Goal: Information Seeking & Learning: Understand process/instructions

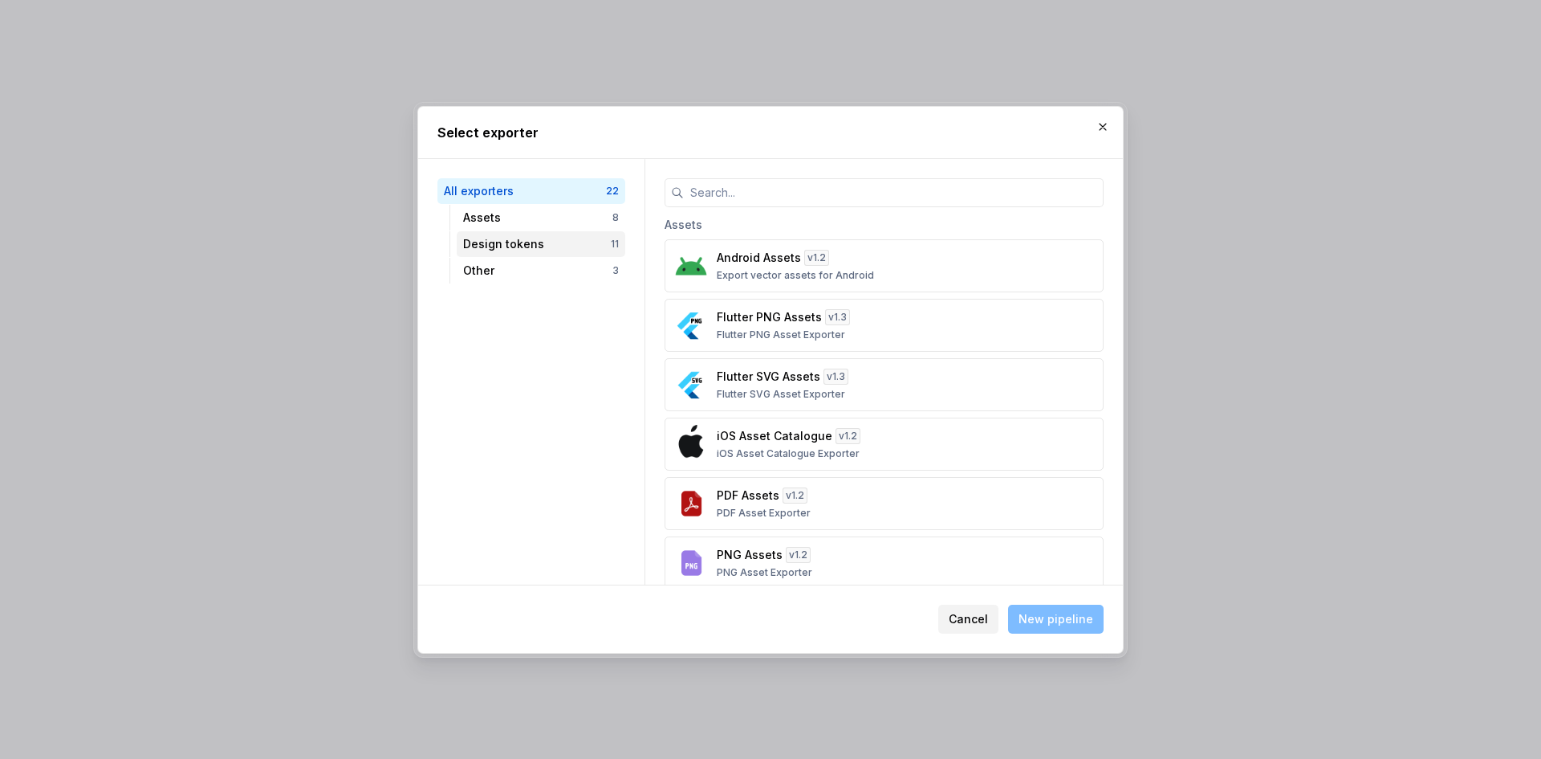
click at [483, 249] on div "Design tokens" at bounding box center [537, 244] width 148 height 16
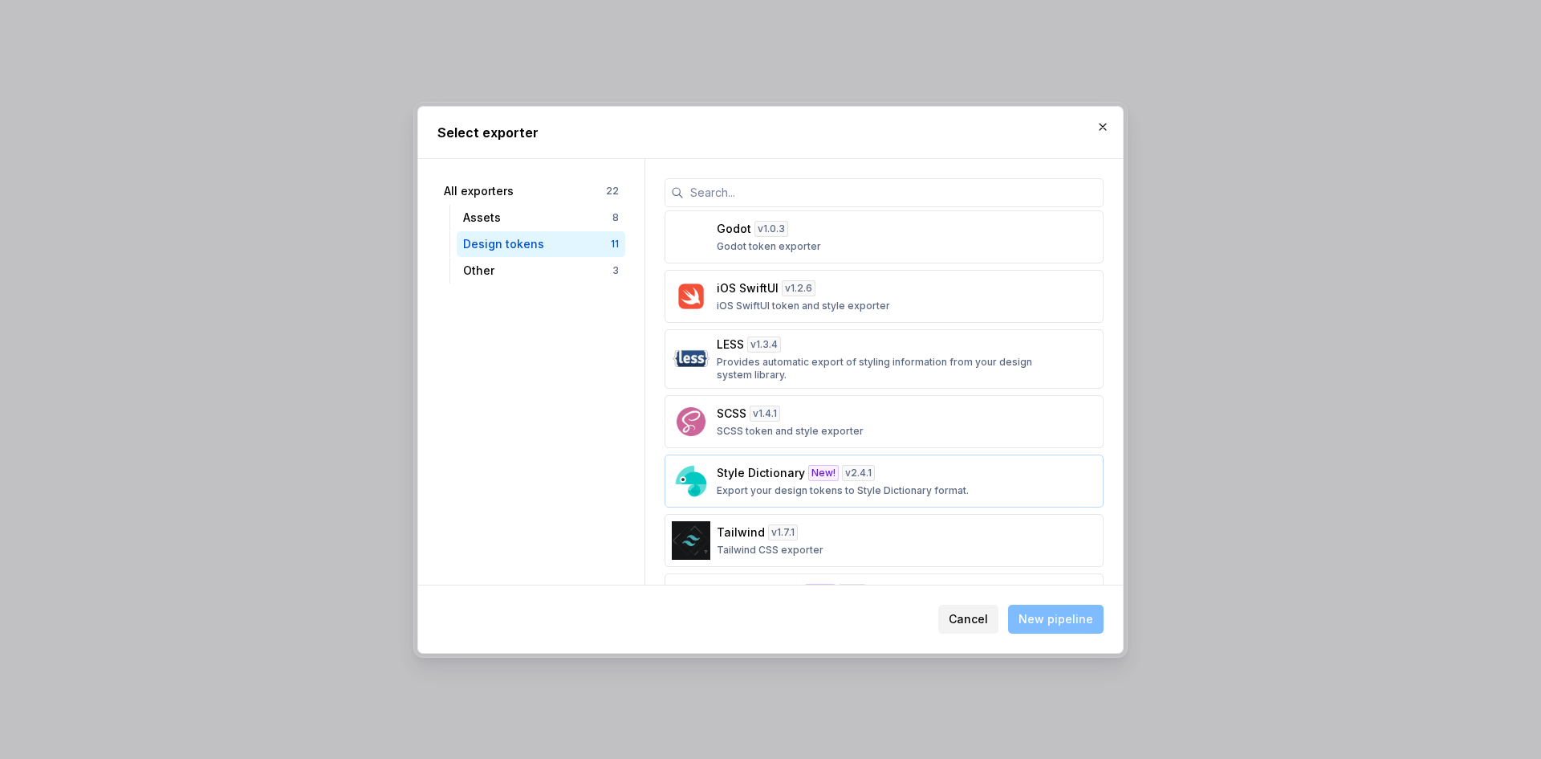
scroll to position [302, 0]
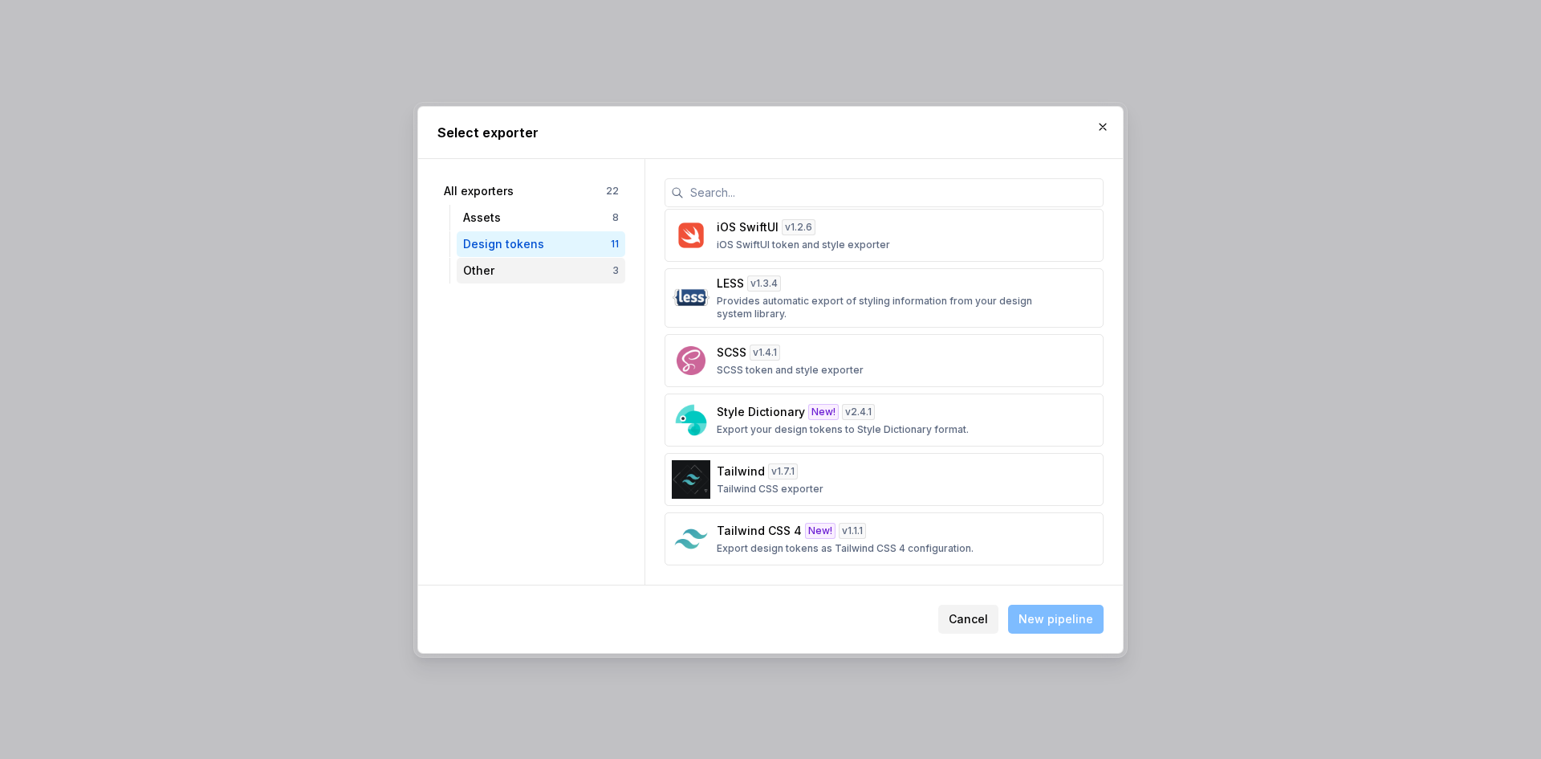
click at [471, 271] on div "Other" at bounding box center [537, 271] width 149 height 16
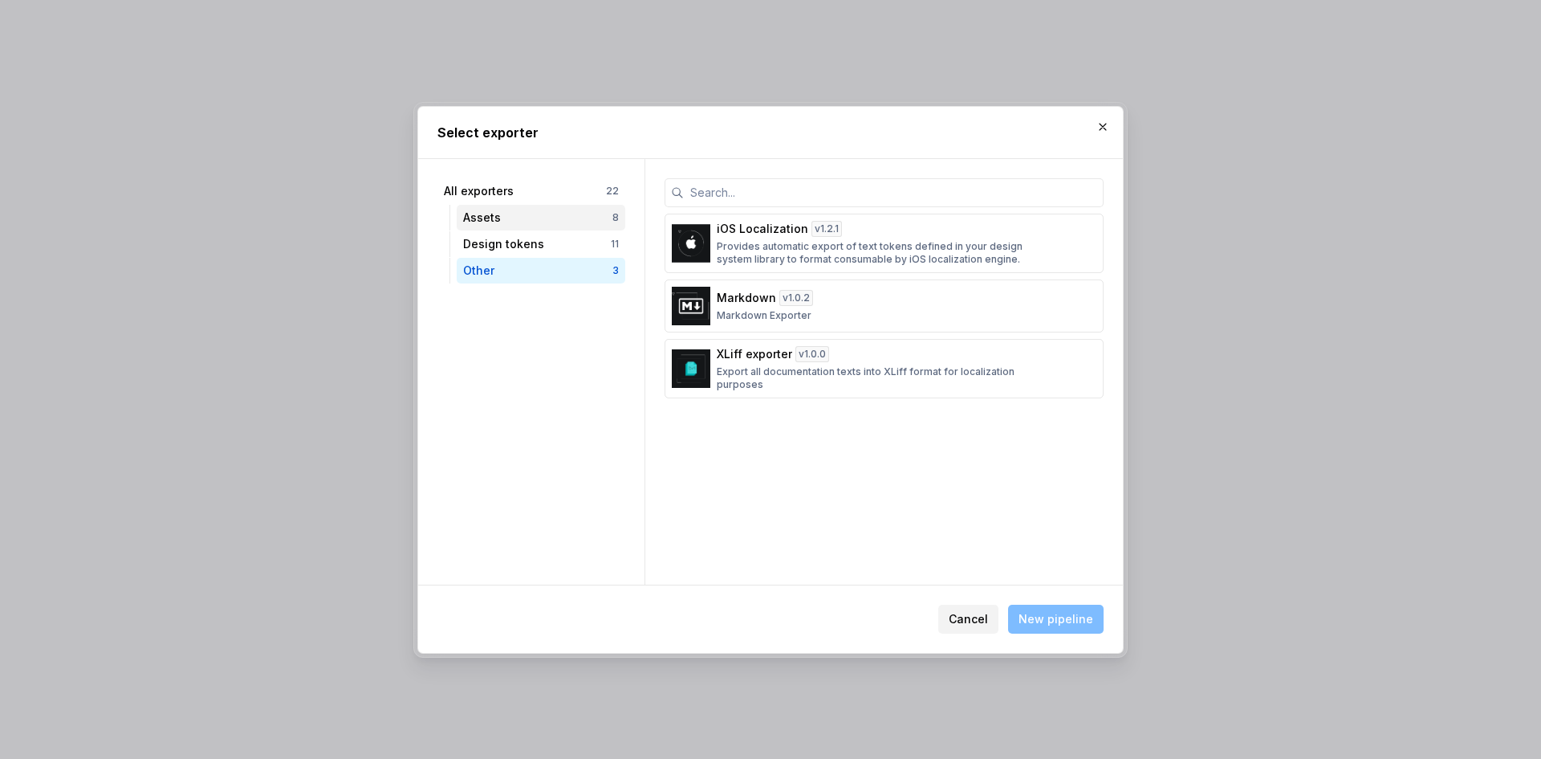
click at [514, 217] on div "Assets" at bounding box center [537, 218] width 149 height 16
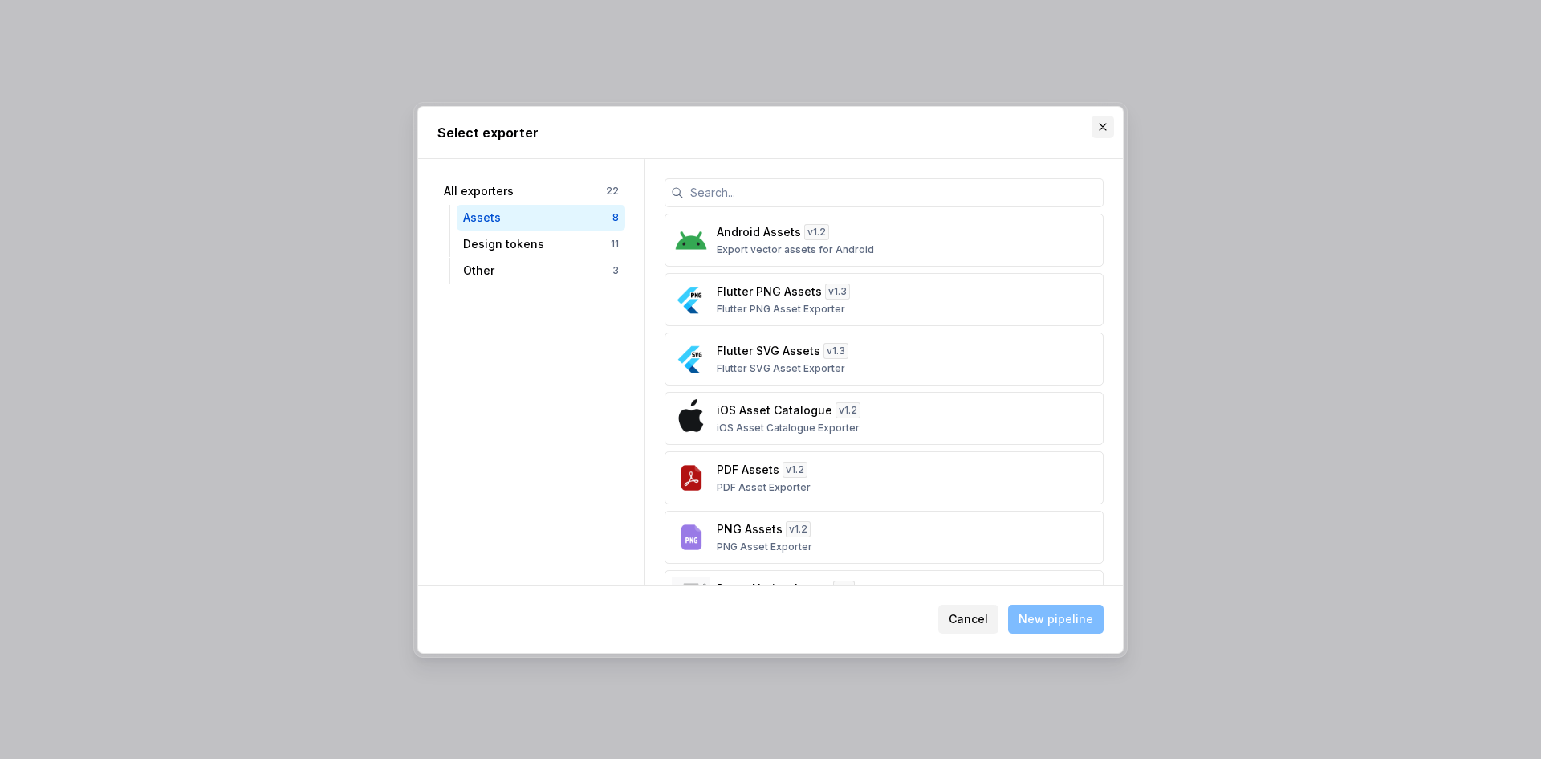
click at [1093, 128] on button "button" at bounding box center [1103, 127] width 22 height 22
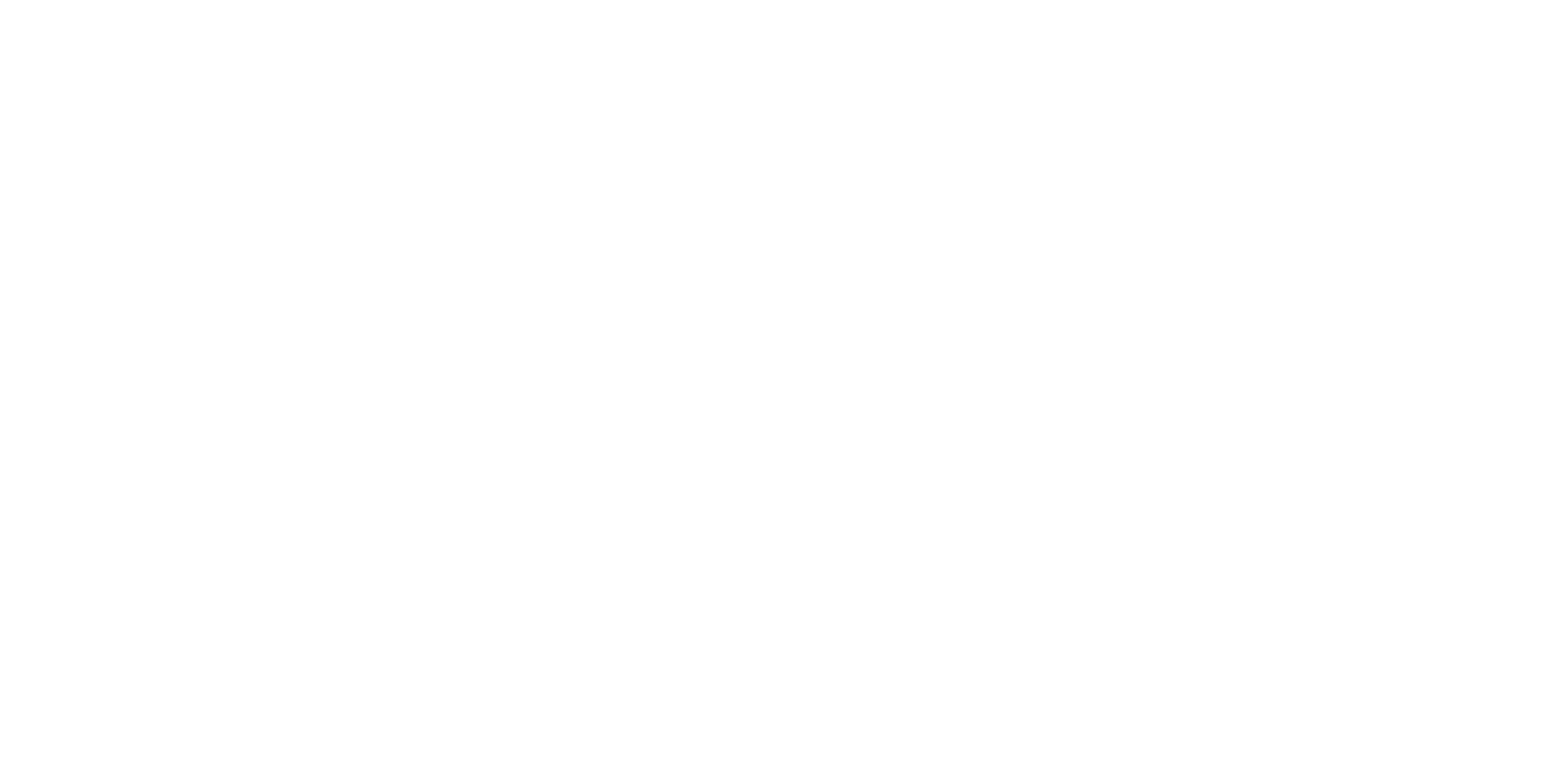
type textarea "*"
